Goal: Obtain resource: Download file/media

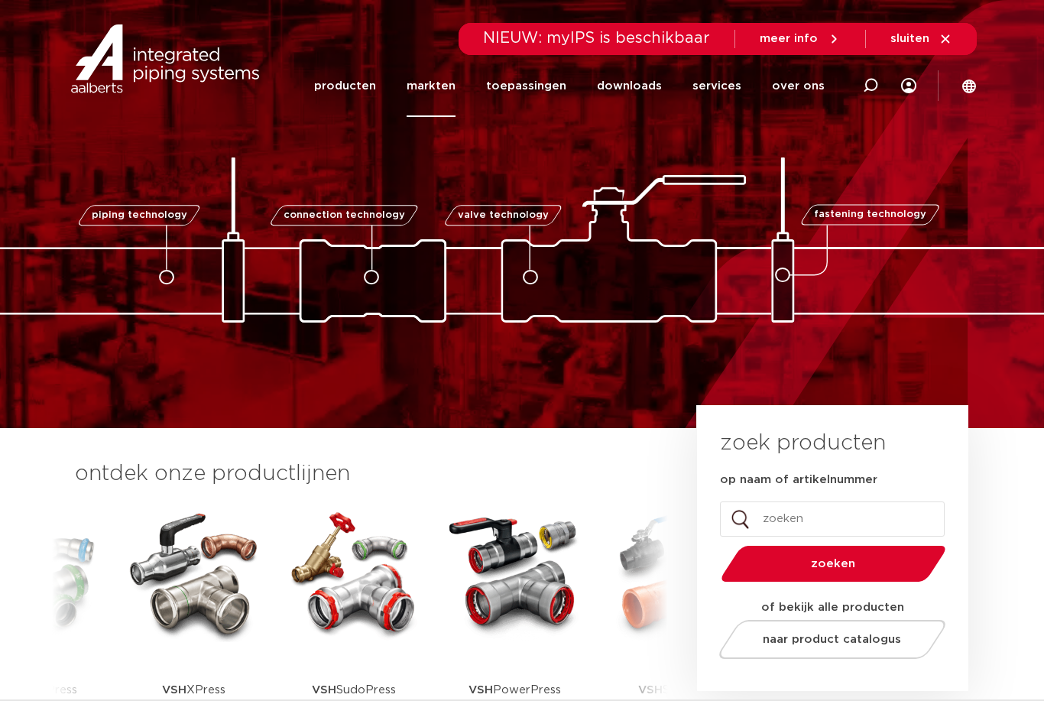
click at [455, 83] on link "markten" at bounding box center [430, 86] width 49 height 62
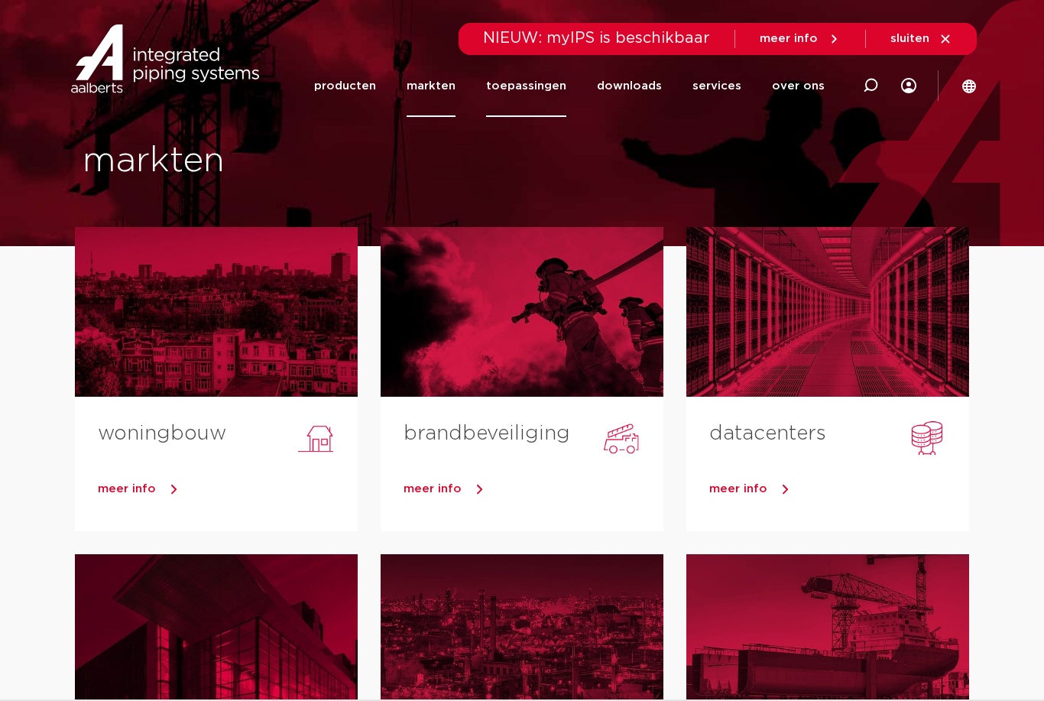
click at [552, 96] on link "toepassingen" at bounding box center [526, 86] width 80 height 62
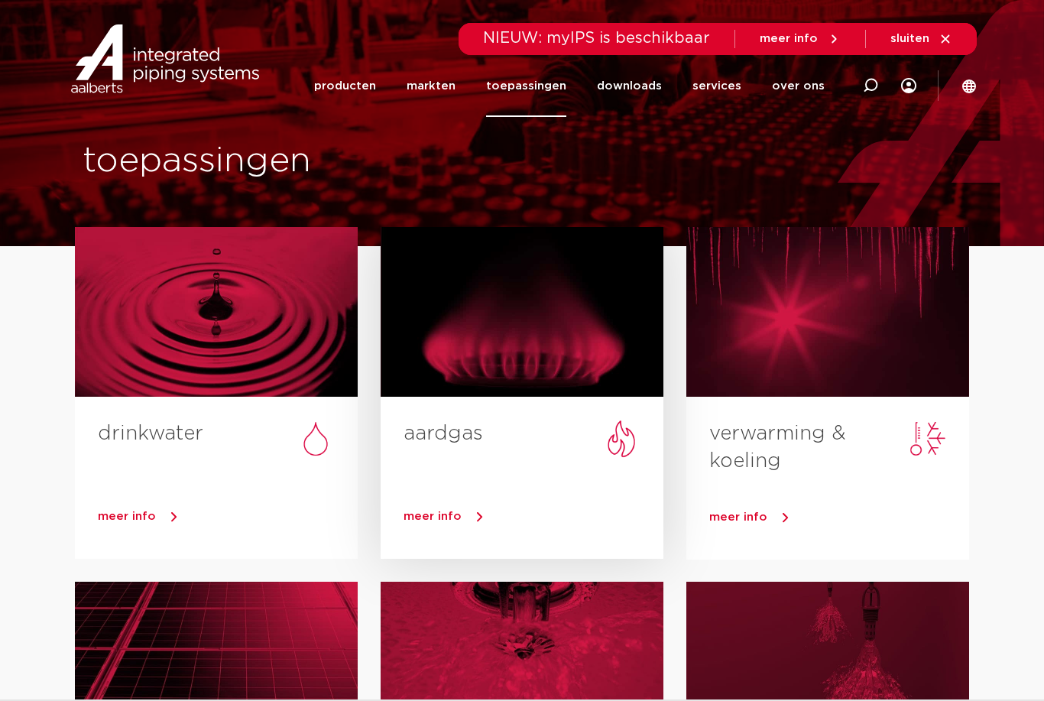
click at [466, 515] on link "meer info" at bounding box center [533, 516] width 260 height 23
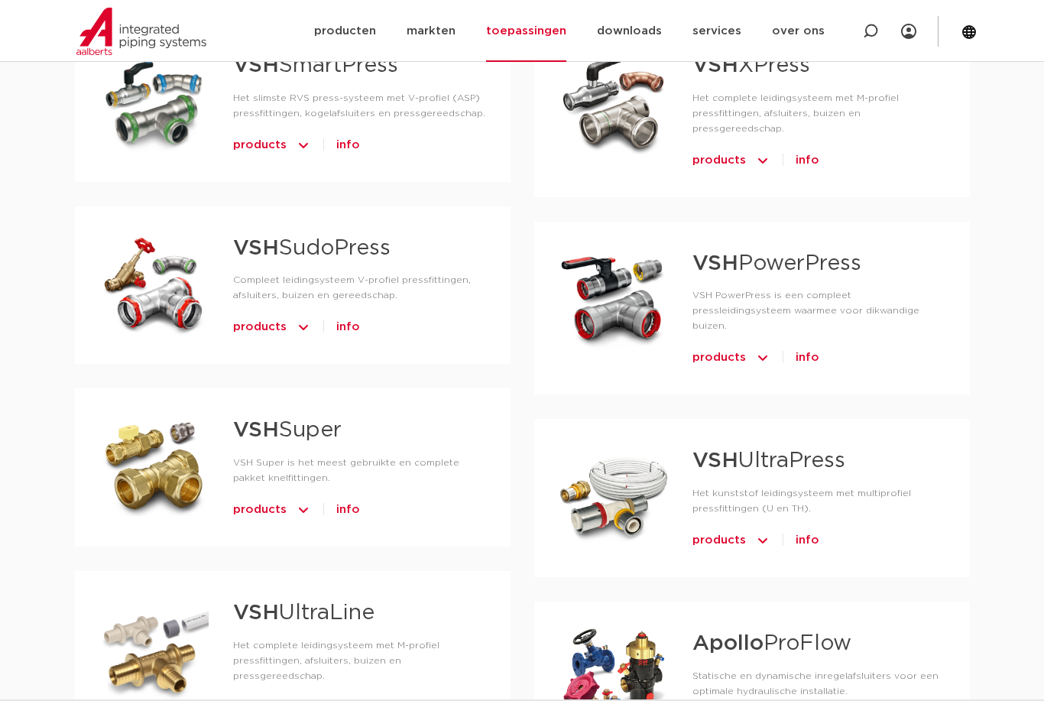
scroll to position [815, 0]
click at [344, 501] on span "info" at bounding box center [348, 511] width 24 height 24
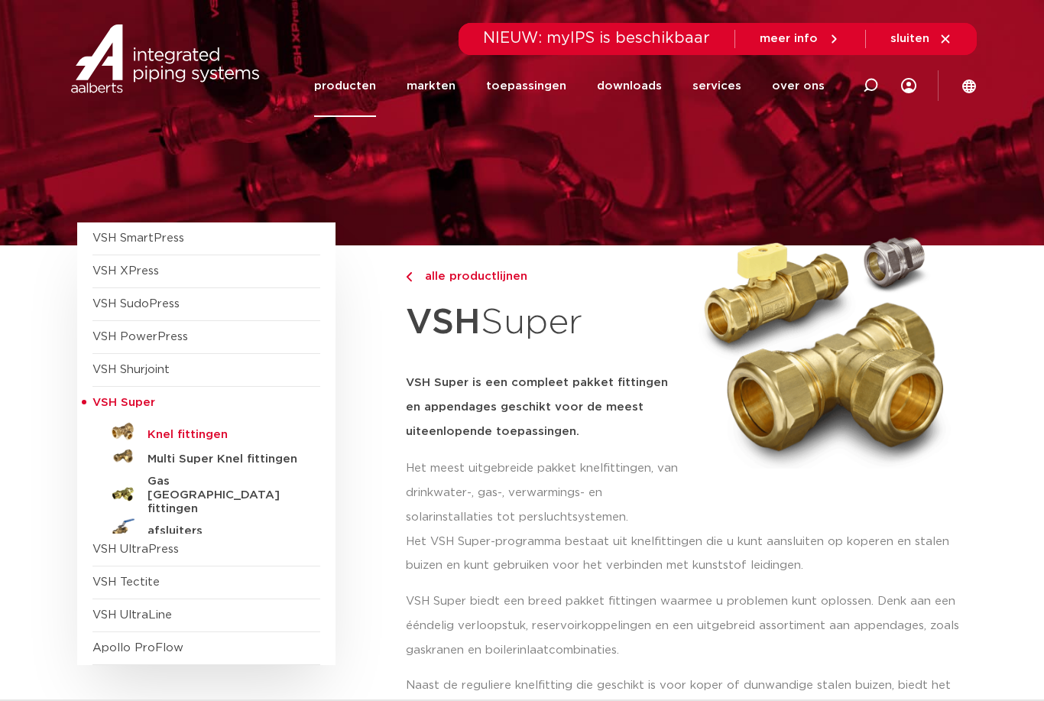
click at [201, 430] on h5 "Knel fittingen" at bounding box center [222, 435] width 151 height 14
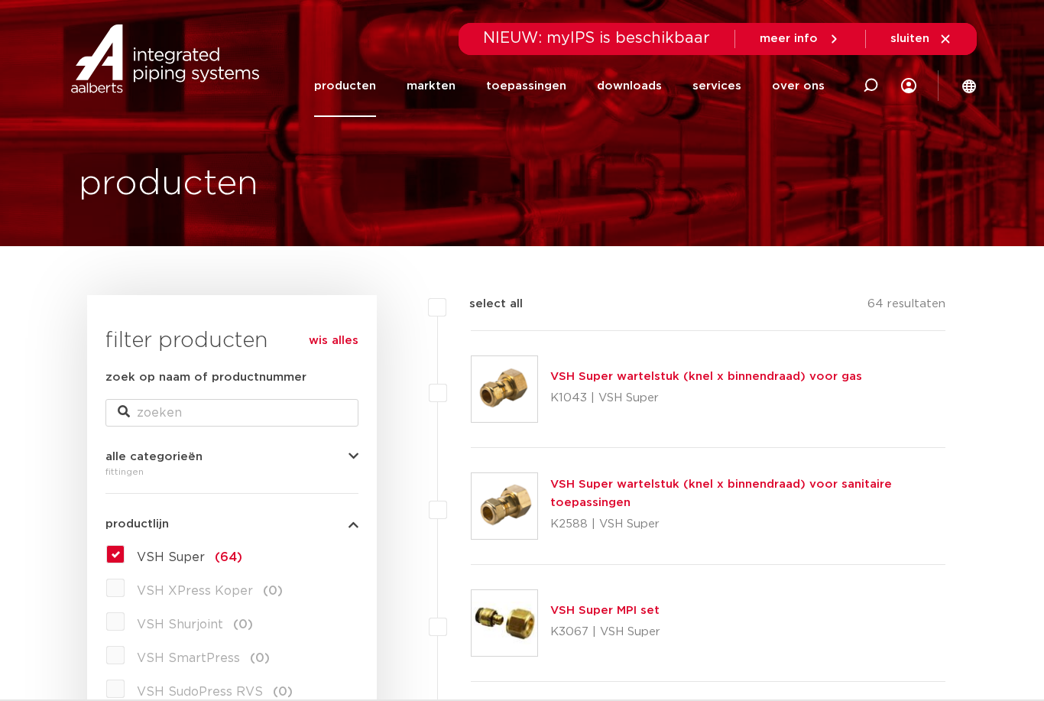
click at [827, 378] on link "VSH Super wartelstuk (knel x binnendraad) voor gas" at bounding box center [706, 376] width 312 height 11
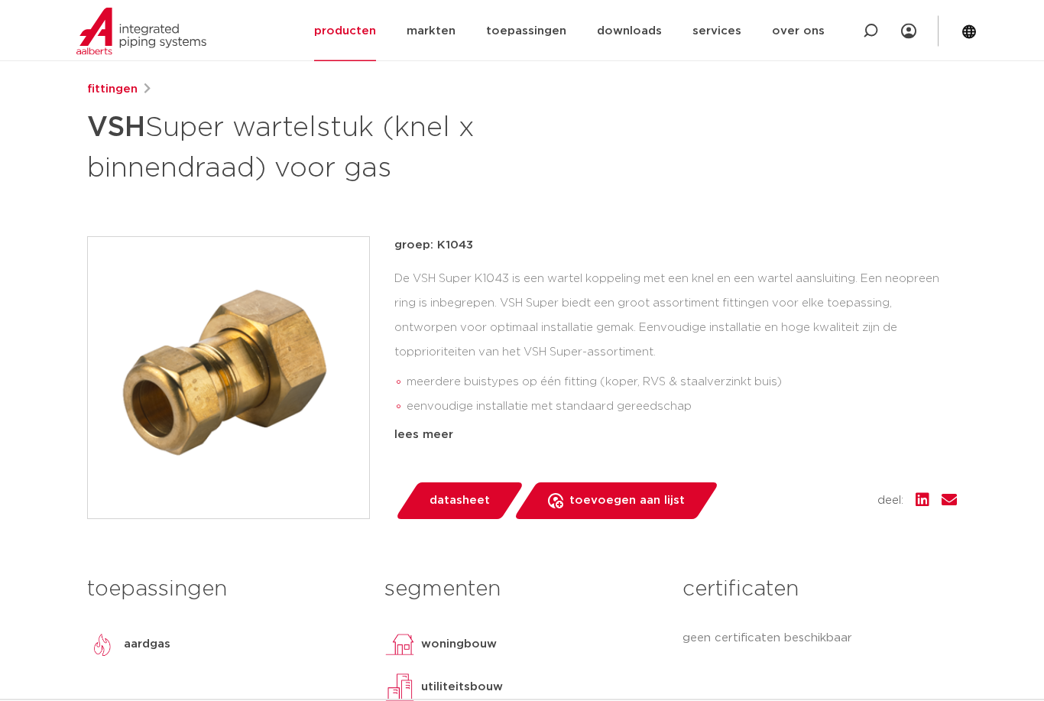
scroll to position [191, 0]
click at [427, 433] on div "lees meer" at bounding box center [675, 434] width 562 height 18
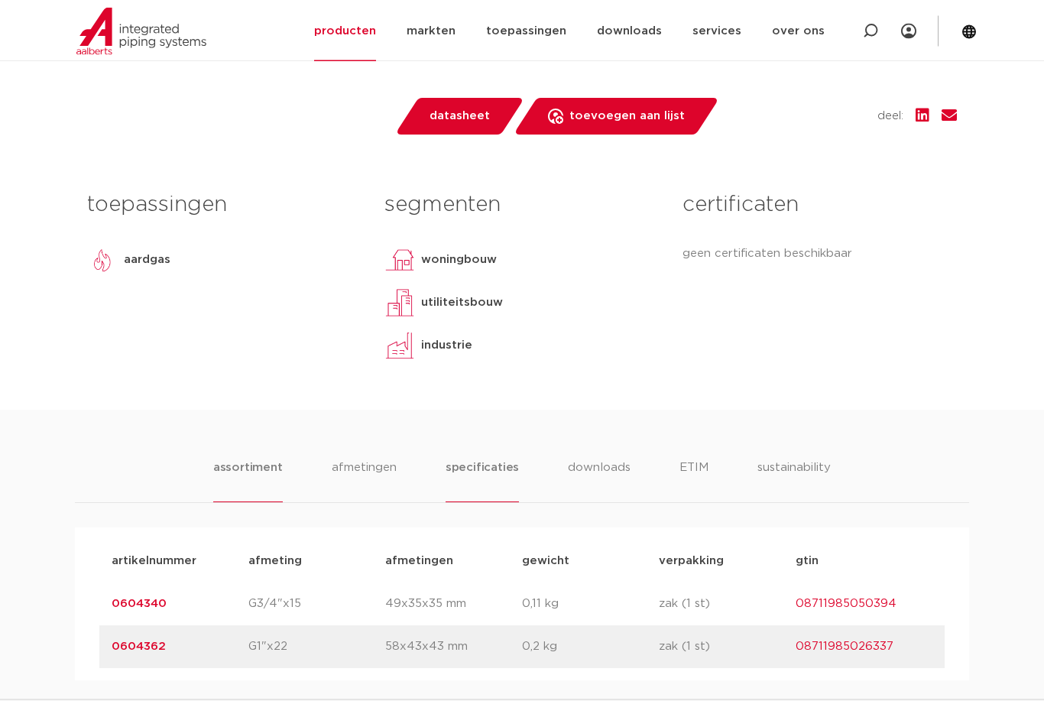
scroll to position [858, 0]
click at [493, 462] on li "specificaties" at bounding box center [481, 480] width 73 height 44
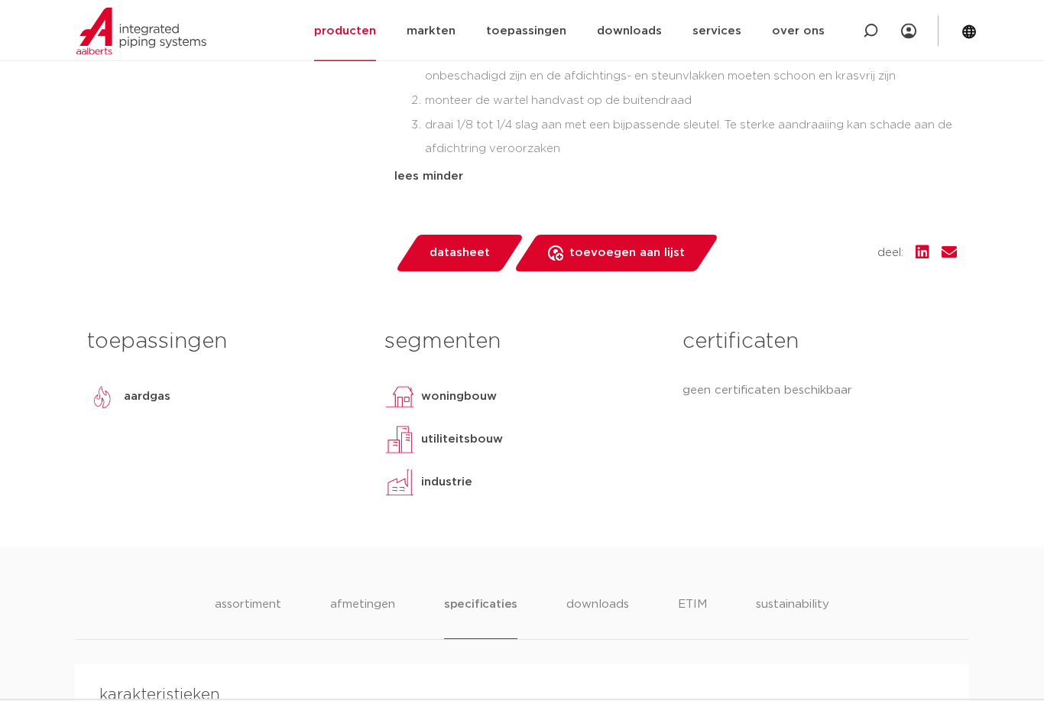
scroll to position [721, 0]
click at [604, 595] on li "downloads" at bounding box center [597, 617] width 63 height 44
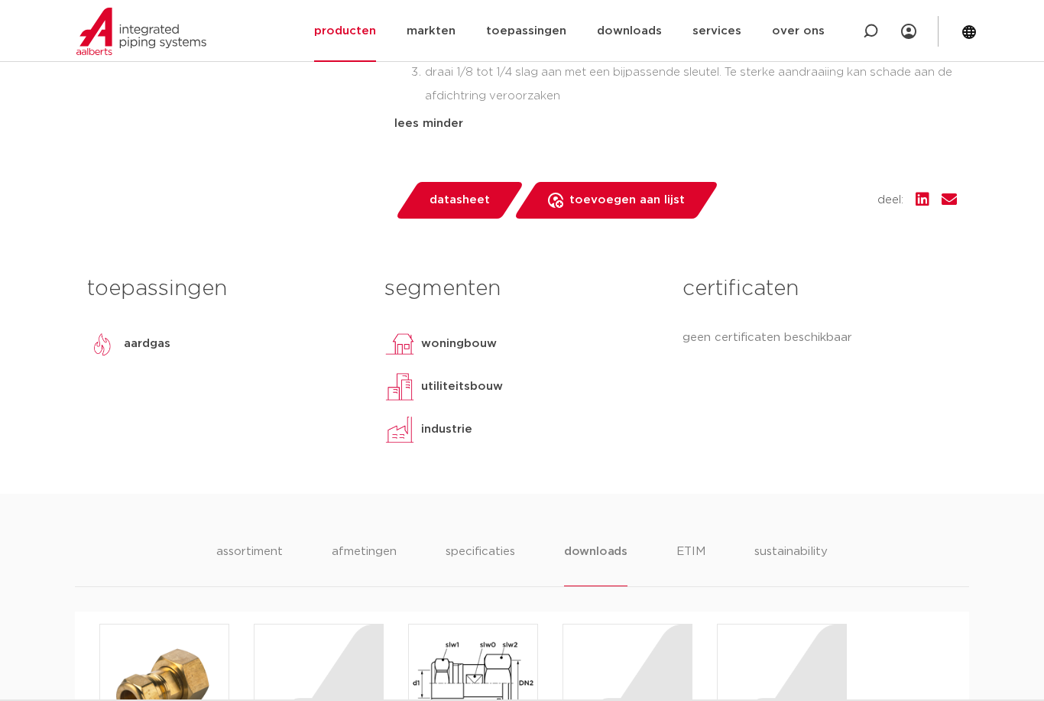
scroll to position [769, 0]
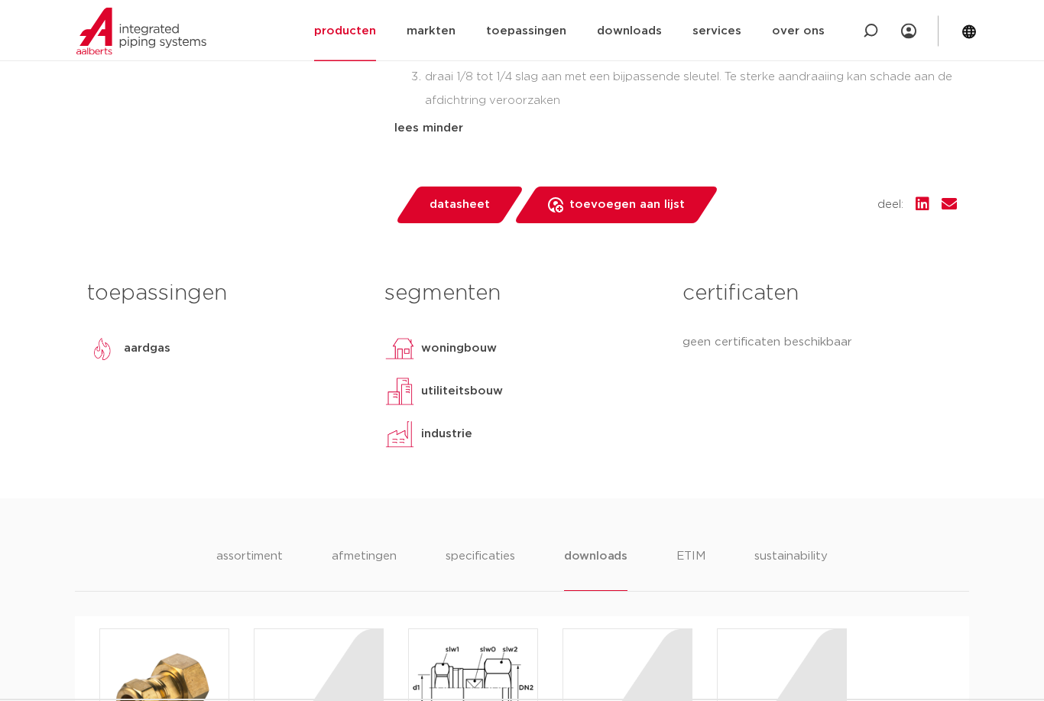
click at [139, 340] on p "aardgas" at bounding box center [147, 349] width 47 height 18
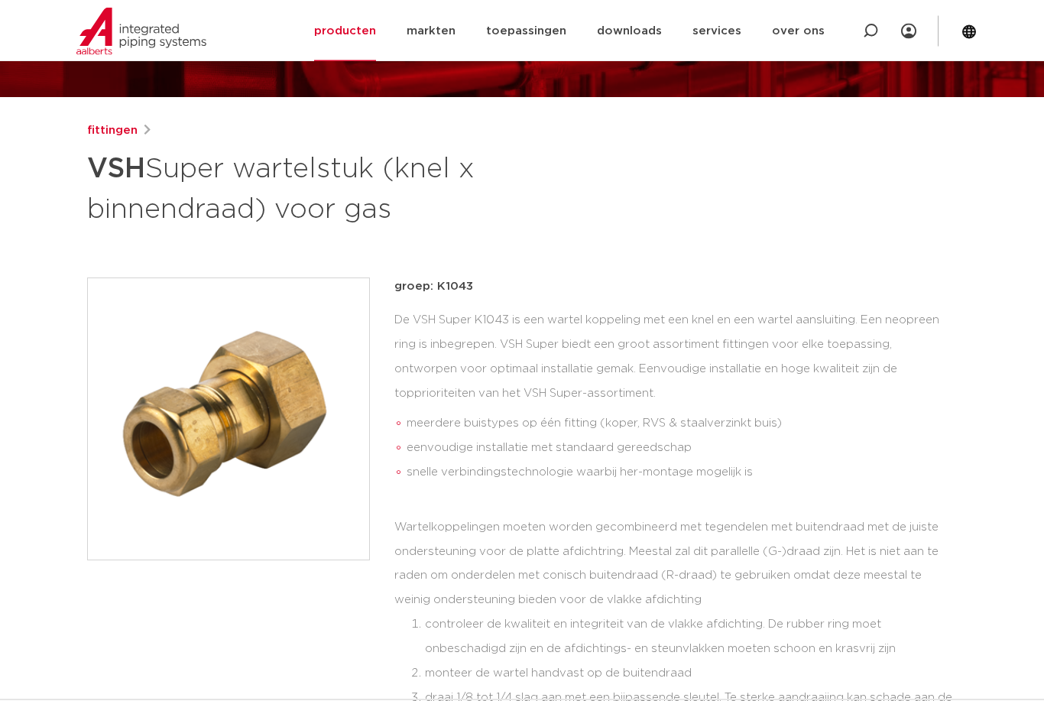
scroll to position [149, 0]
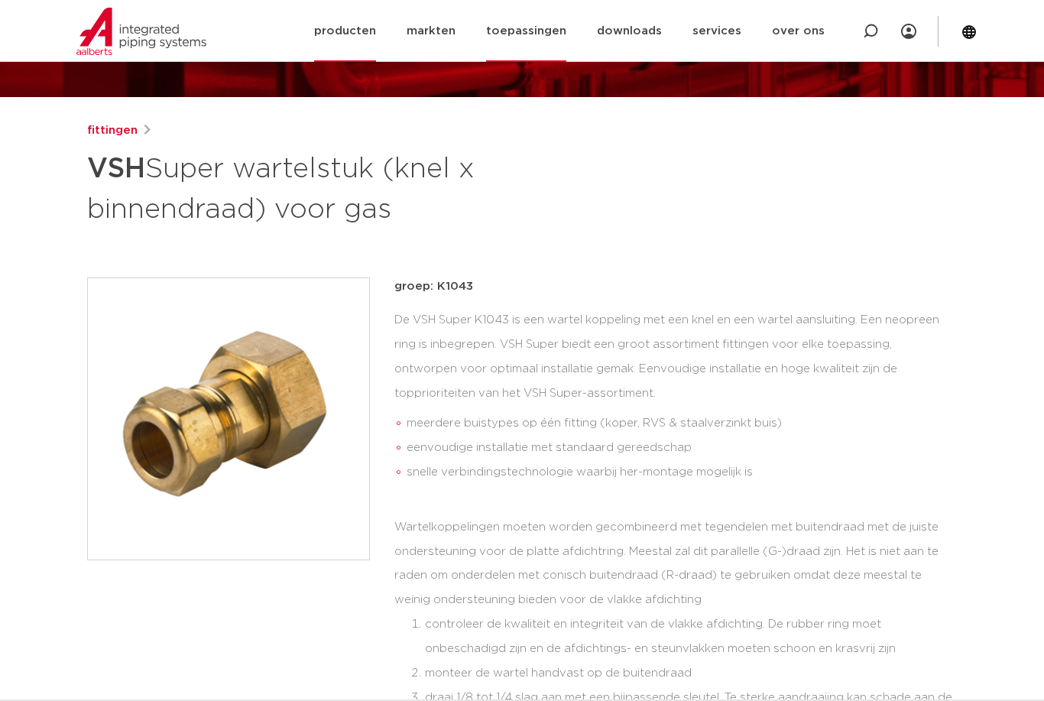
click at [546, 30] on link "toepassingen" at bounding box center [526, 31] width 80 height 62
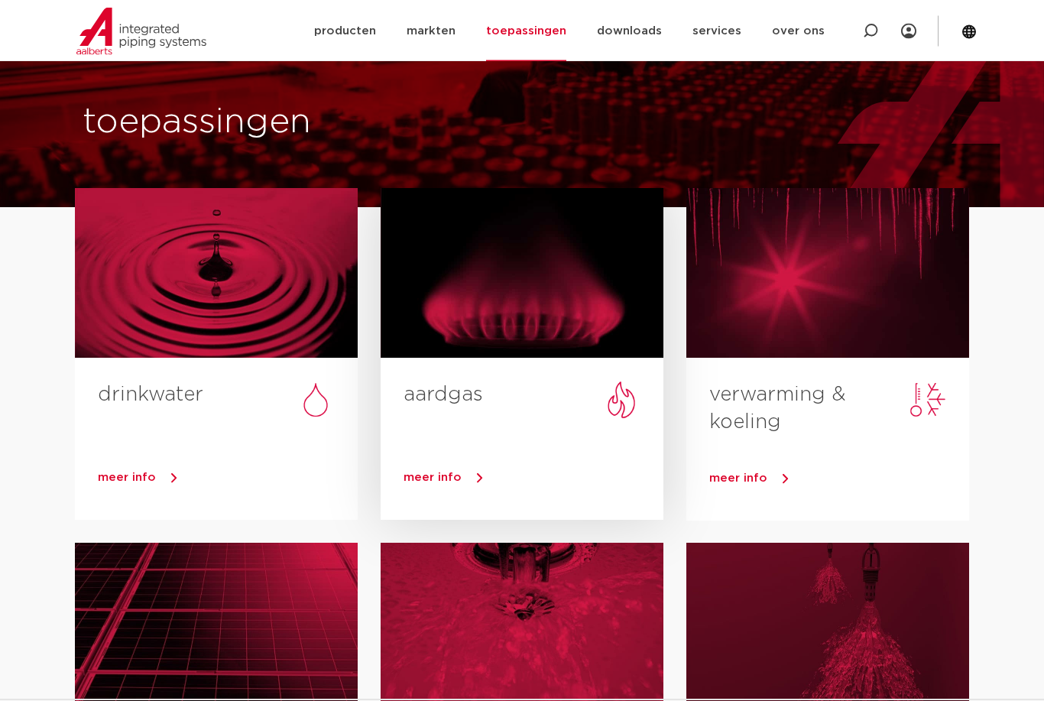
scroll to position [39, 0]
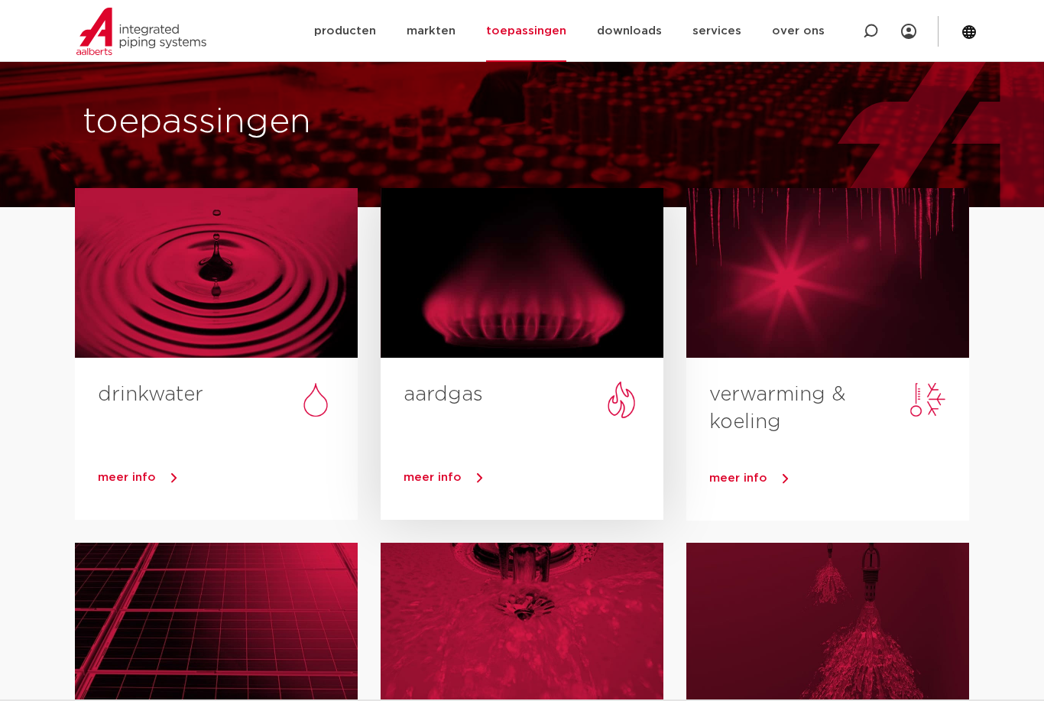
click at [529, 351] on div at bounding box center [522, 273] width 283 height 170
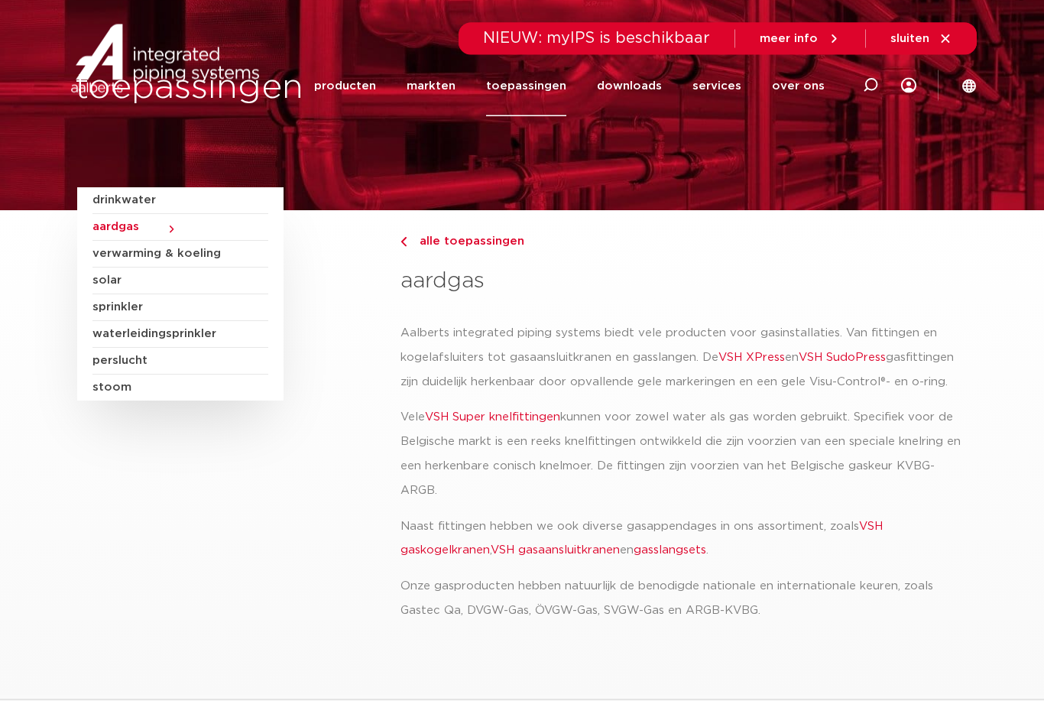
scroll to position [36, 0]
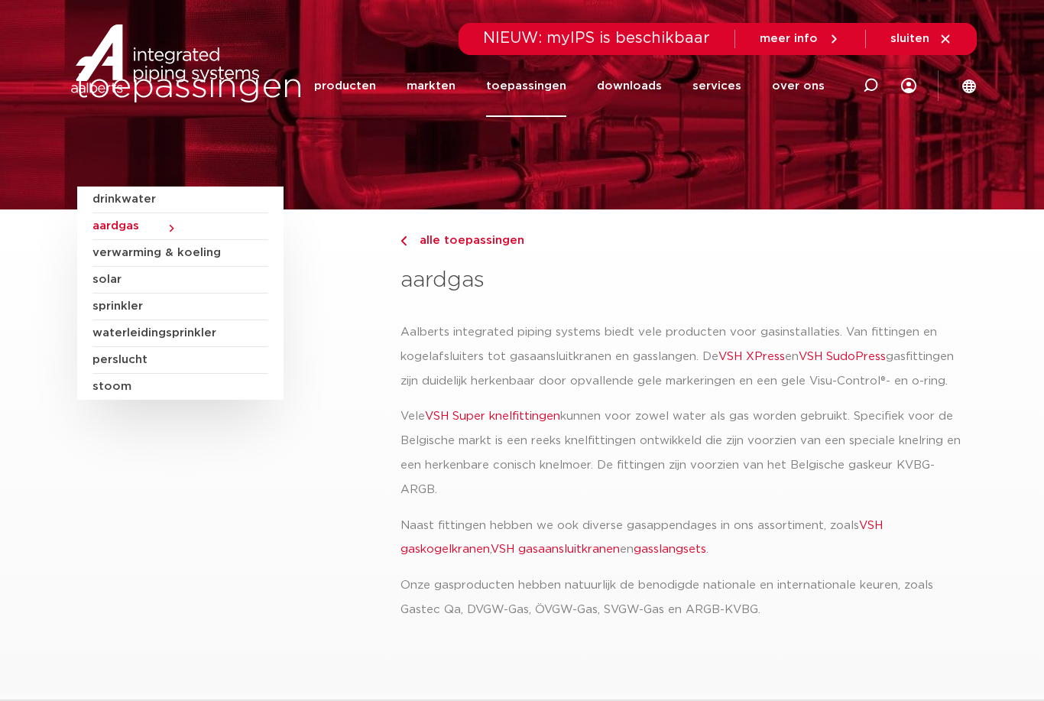
click at [510, 415] on link "VSH Super knelfittingen" at bounding box center [492, 415] width 135 height 11
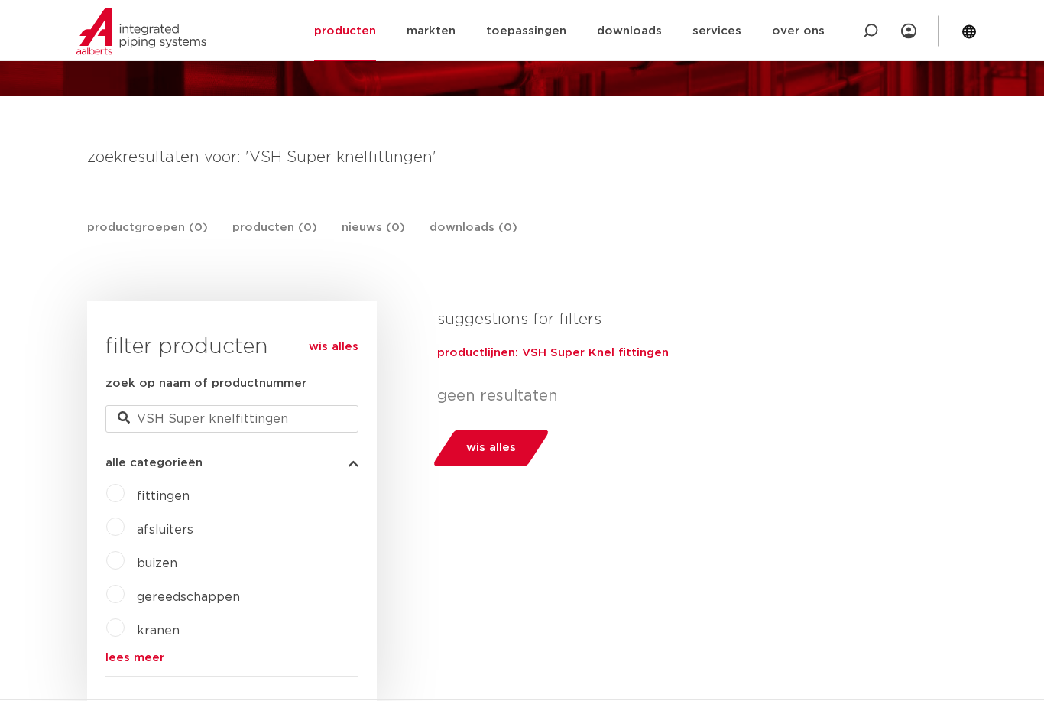
scroll to position [150, 0]
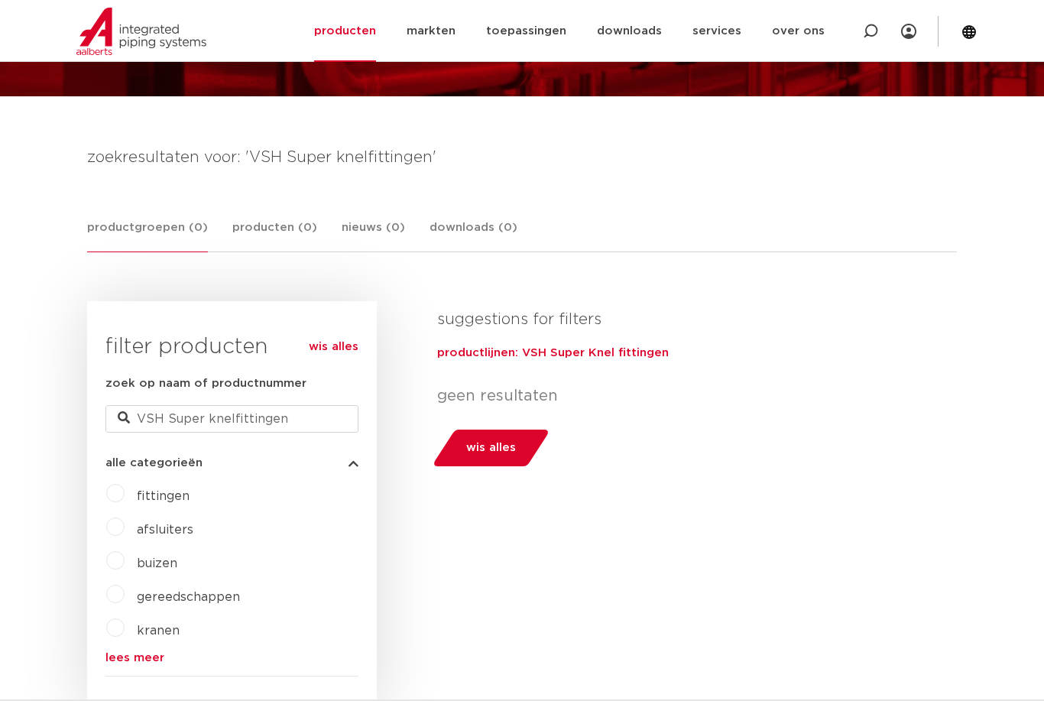
click at [125, 503] on label "fittingen" at bounding box center [157, 493] width 65 height 24
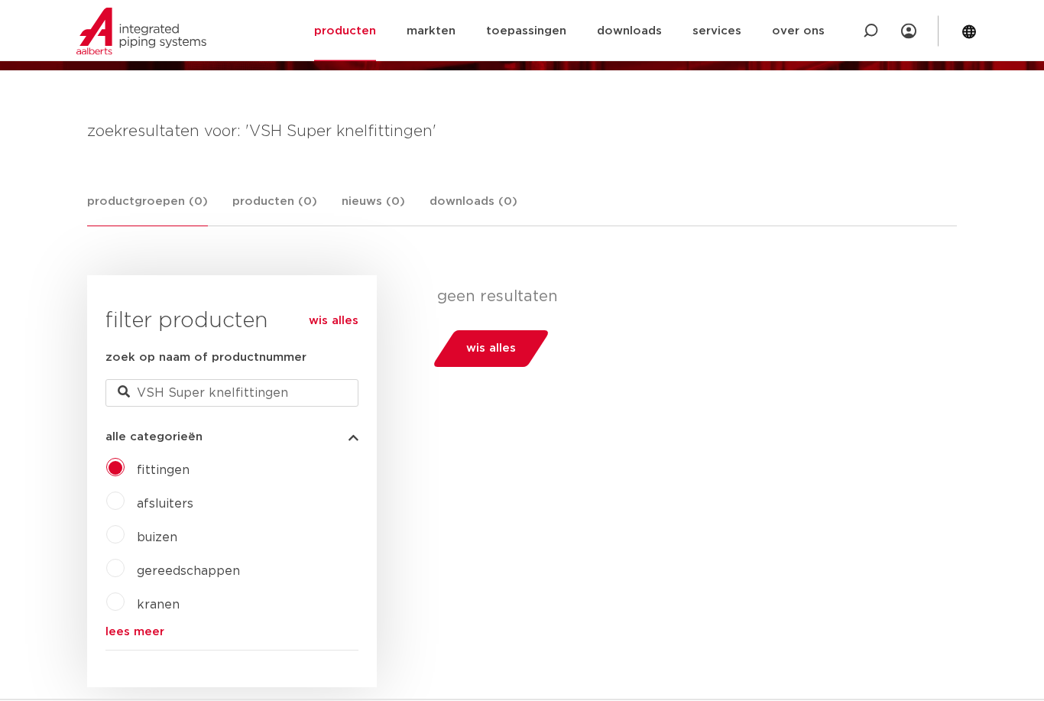
scroll to position [183, 0]
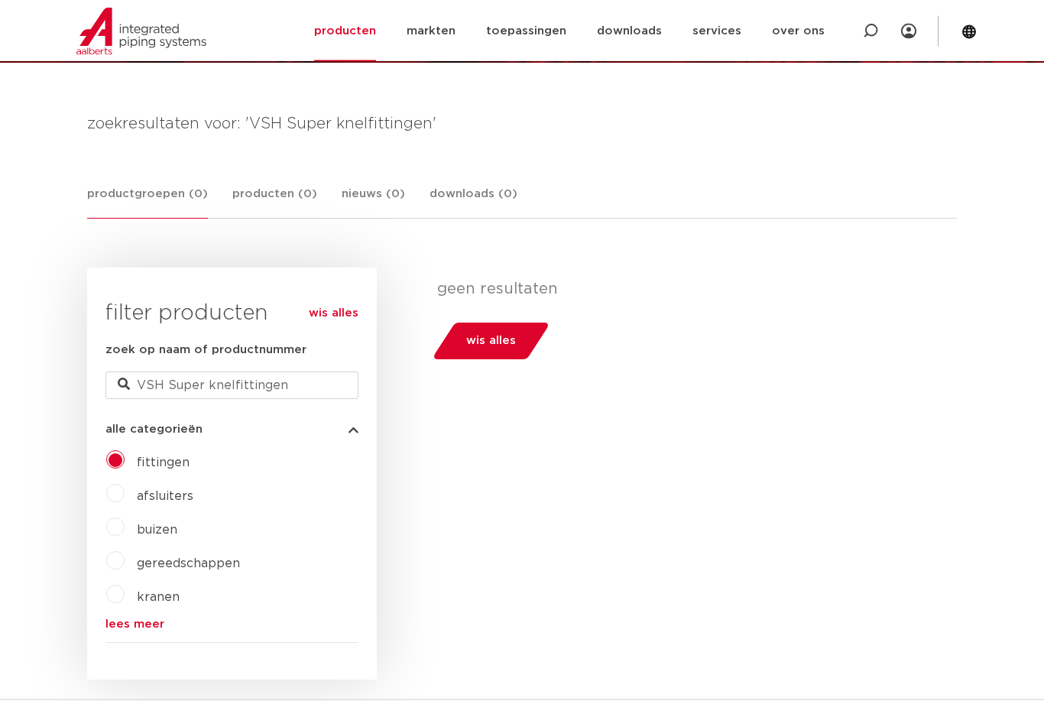
click at [148, 630] on link "lees meer" at bounding box center [231, 624] width 253 height 11
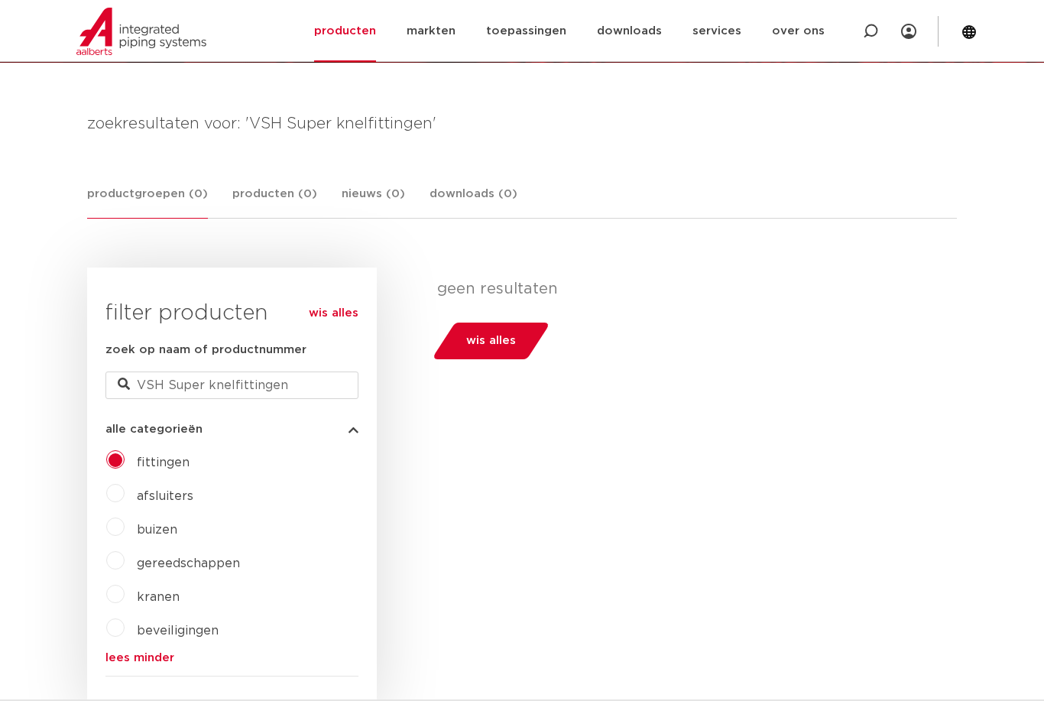
click at [125, 463] on label "fittingen" at bounding box center [157, 459] width 65 height 24
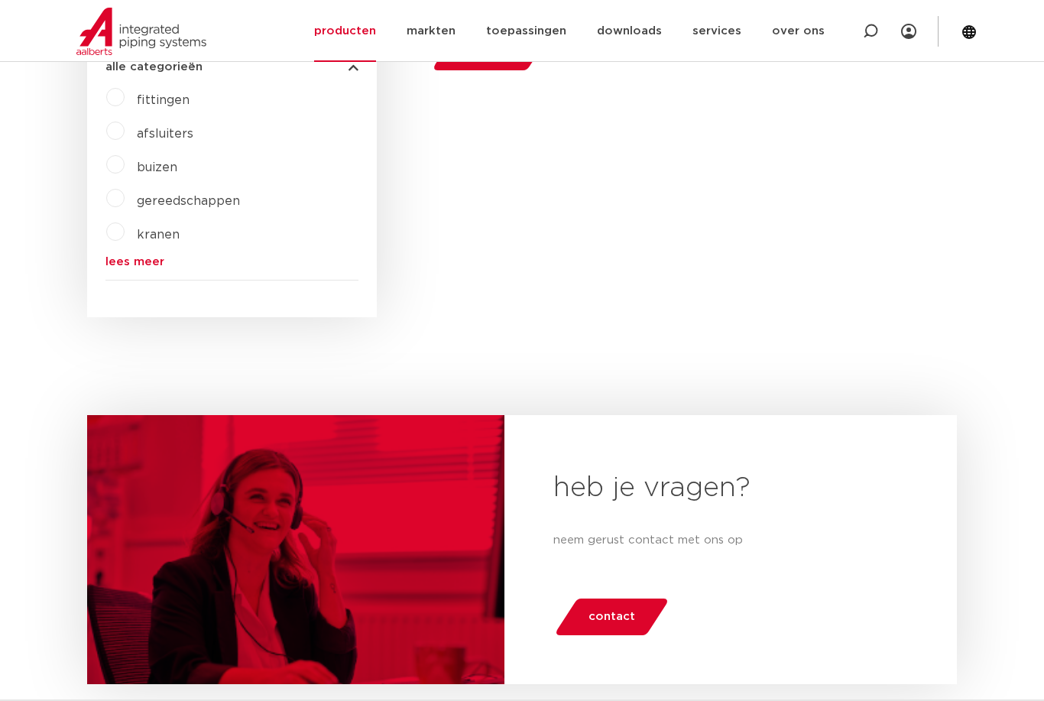
scroll to position [420, 0]
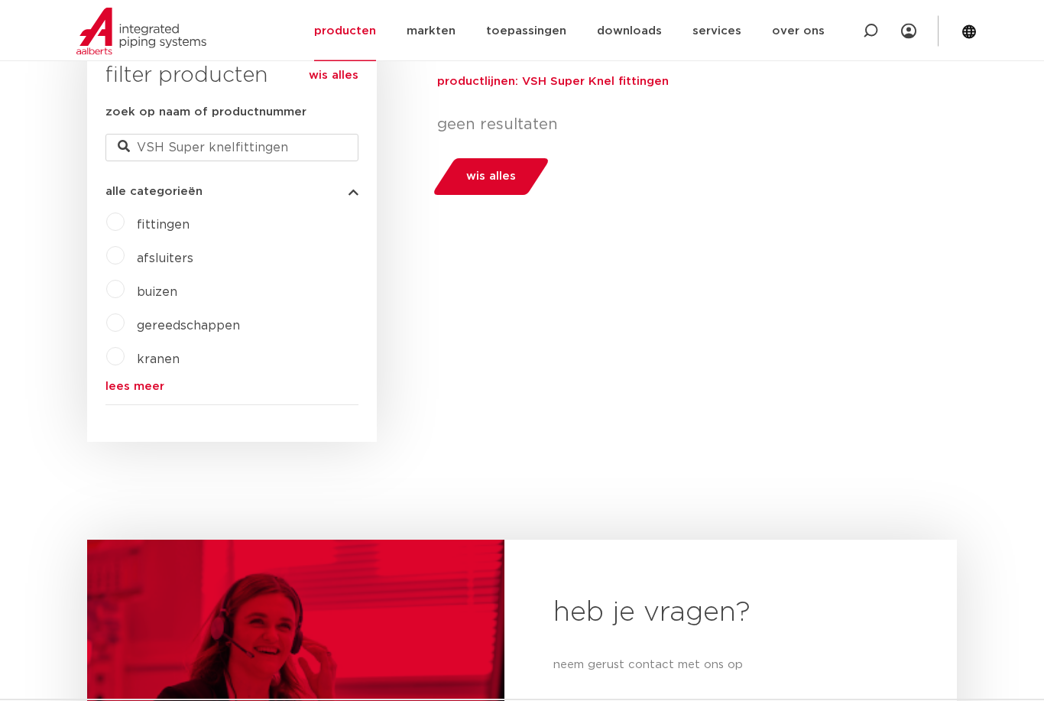
click at [133, 392] on link "lees meer" at bounding box center [231, 386] width 253 height 11
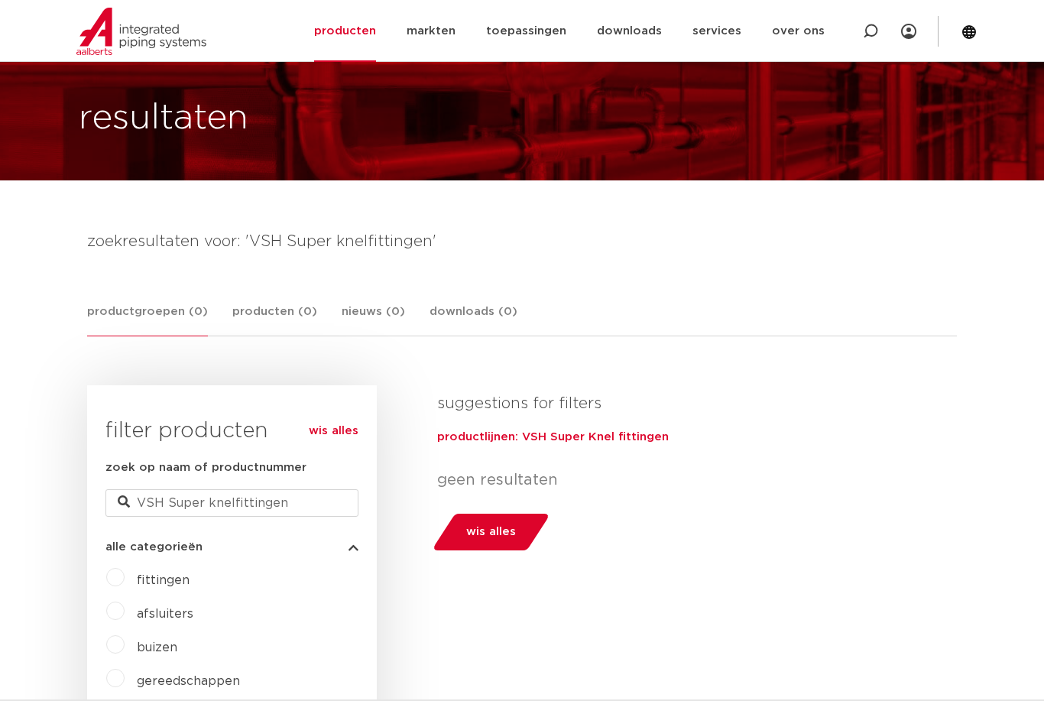
scroll to position [0, 0]
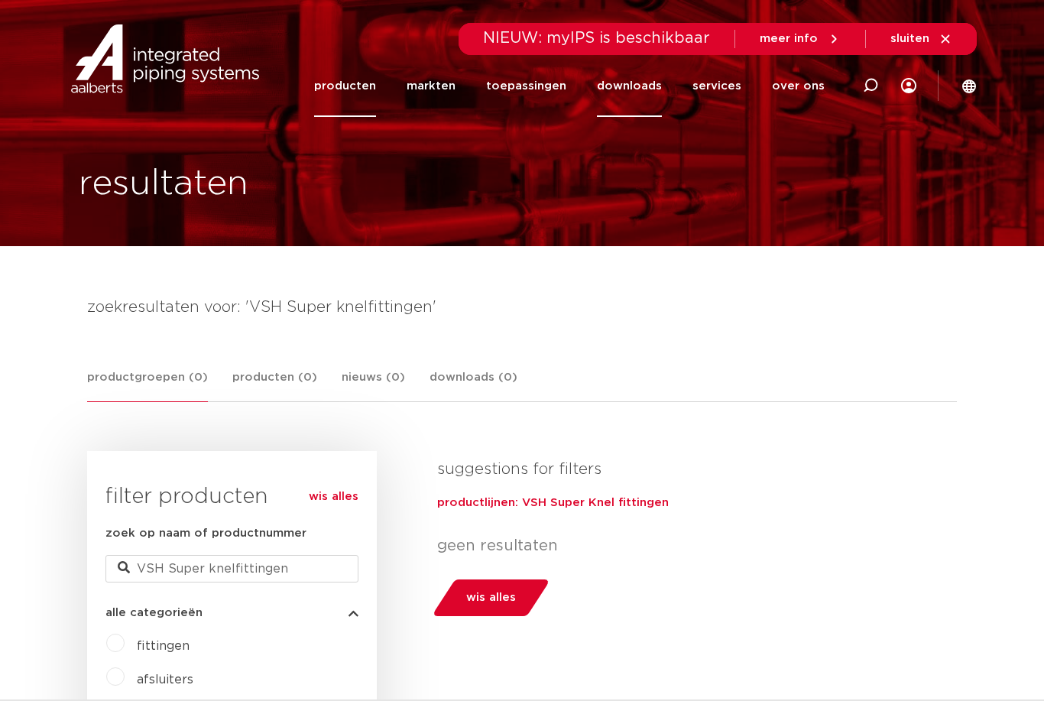
click at [656, 86] on link "downloads" at bounding box center [629, 86] width 65 height 62
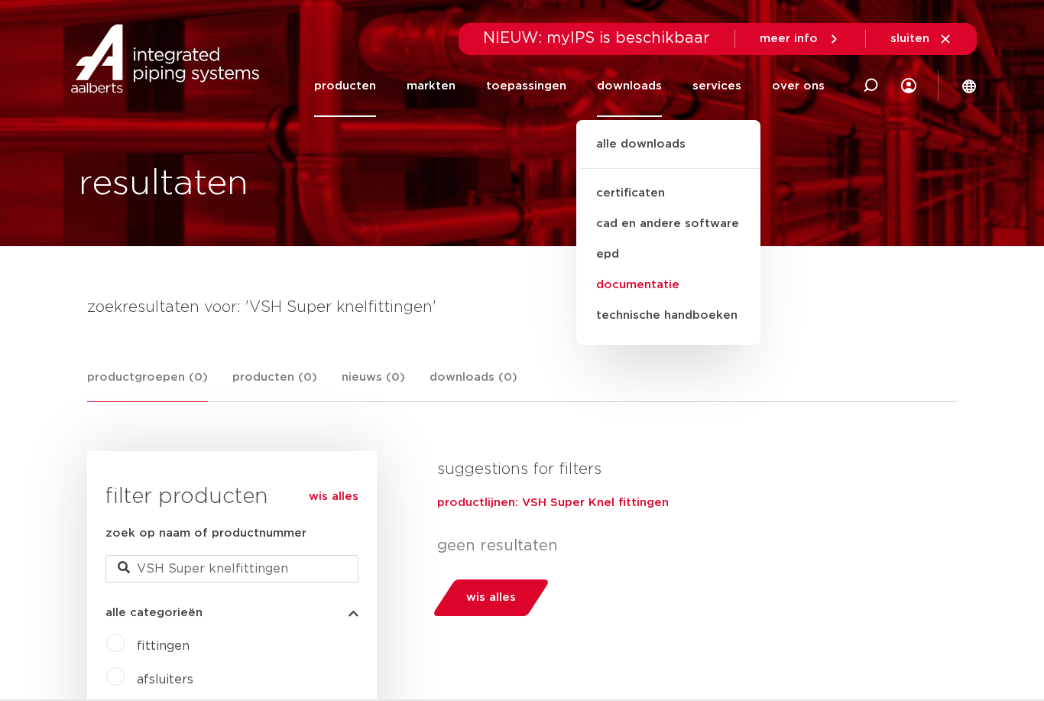
click at [685, 283] on link "documentatie" at bounding box center [668, 285] width 184 height 31
click at [679, 284] on link "documentatie" at bounding box center [668, 285] width 184 height 31
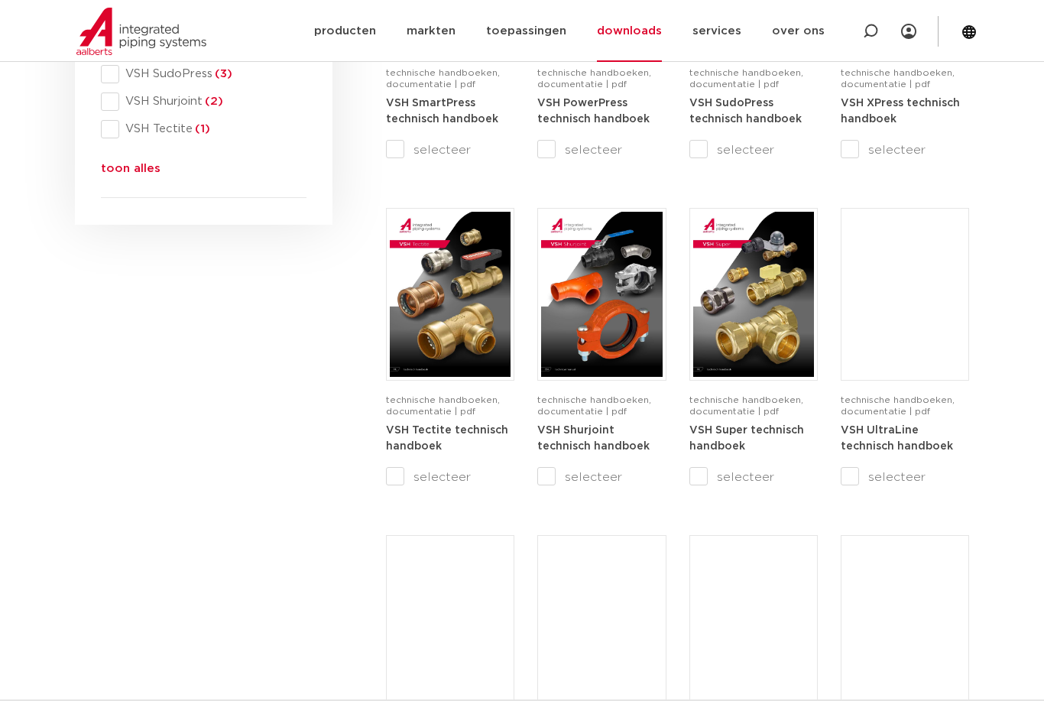
scroll to position [775, 0]
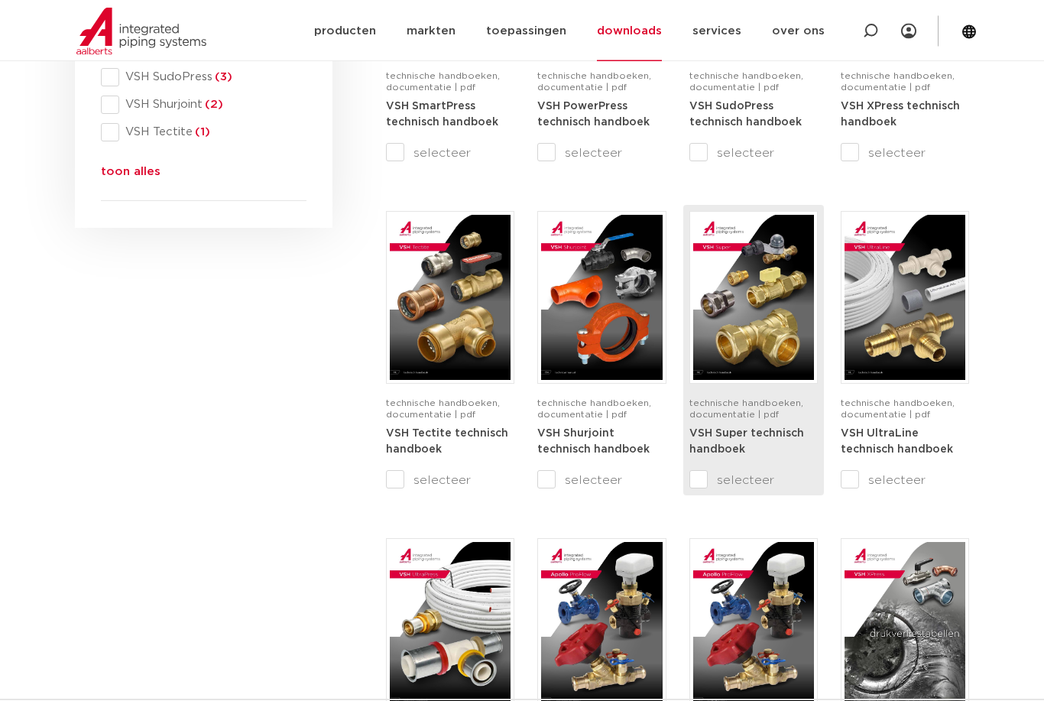
click at [726, 433] on strong "VSH Super technisch handboek" at bounding box center [746, 443] width 115 height 28
